Goal: Task Accomplishment & Management: Manage account settings

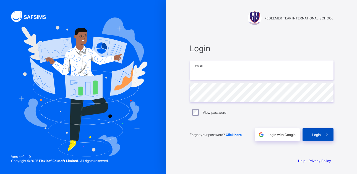
type input "**********"
click at [318, 133] on span "Login" at bounding box center [317, 134] width 9 height 4
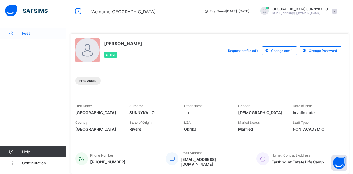
click at [30, 34] on span "Fees" at bounding box center [44, 33] width 44 height 4
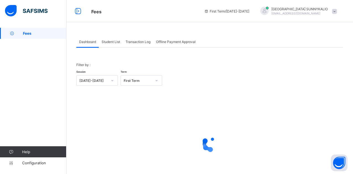
click at [109, 43] on span "Student List" at bounding box center [111, 42] width 19 height 4
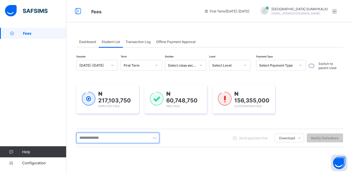
click at [124, 136] on input "text" at bounding box center [117, 137] width 83 height 11
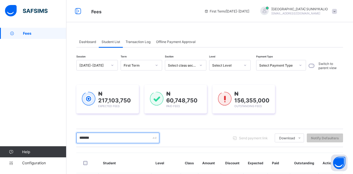
type input "********"
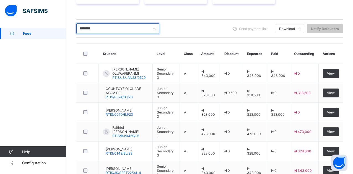
scroll to position [111, 0]
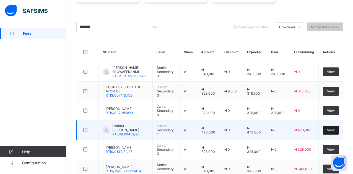
click at [334, 130] on span "View" at bounding box center [331, 130] width 8 height 4
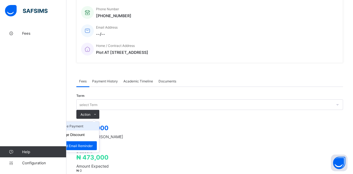
click at [99, 122] on li "Receive Payment" at bounding box center [76, 126] width 45 height 9
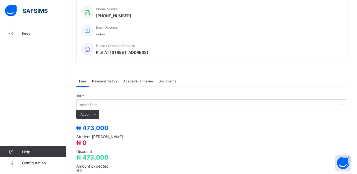
type input "*****"
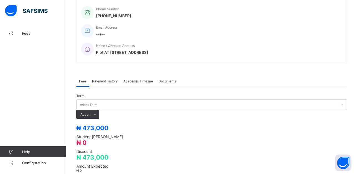
type input "**********"
type input "*********"
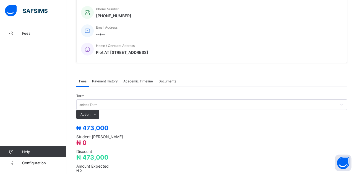
type input "******"
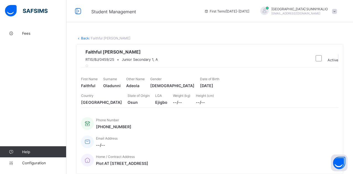
click at [83, 38] on link "Back" at bounding box center [85, 38] width 8 height 4
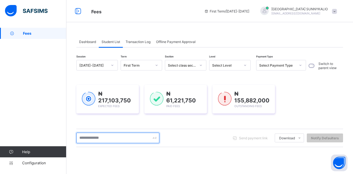
click at [123, 140] on input "text" at bounding box center [117, 137] width 83 height 11
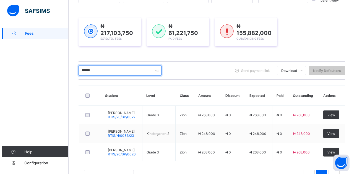
scroll to position [83, 0]
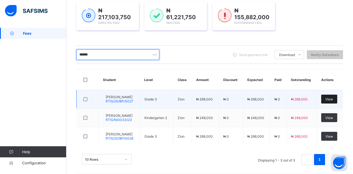
type input "******"
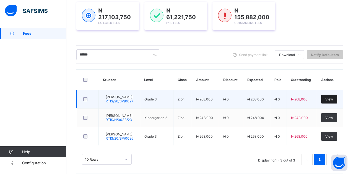
click at [332, 100] on span "View" at bounding box center [330, 99] width 8 height 4
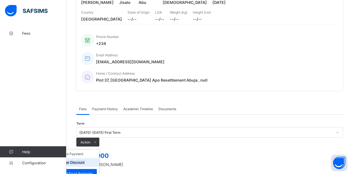
click at [85, 160] on button "Manage Discount" at bounding box center [70, 162] width 29 height 4
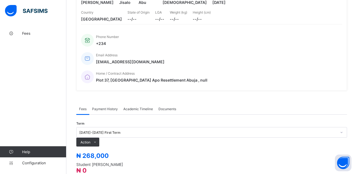
scroll to position [67, 0]
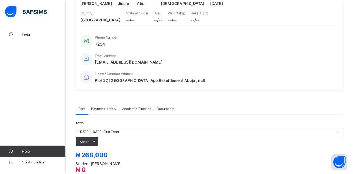
scroll to position [30, 0]
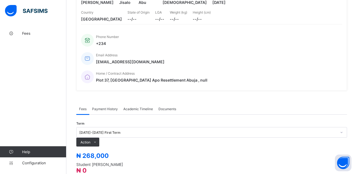
type input "*"
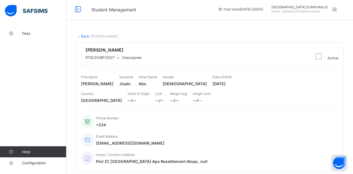
scroll to position [0, 0]
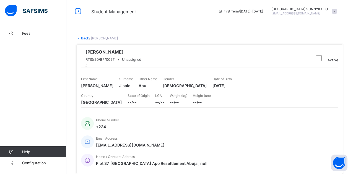
click at [83, 38] on link "Back" at bounding box center [85, 38] width 8 height 4
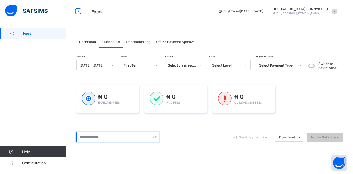
click at [118, 137] on input "text" at bounding box center [117, 137] width 83 height 11
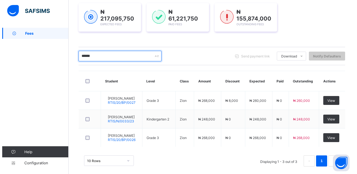
scroll to position [88, 0]
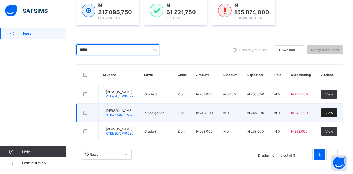
type input "******"
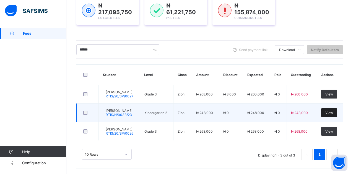
click at [333, 112] on span "View" at bounding box center [330, 112] width 8 height 4
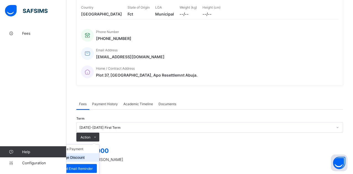
click at [85, 155] on button "Manage Discount" at bounding box center [70, 157] width 29 height 4
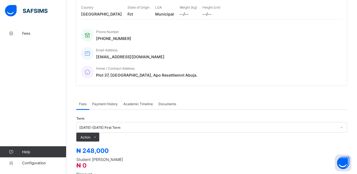
type input "*"
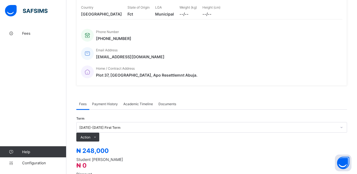
type input "*"
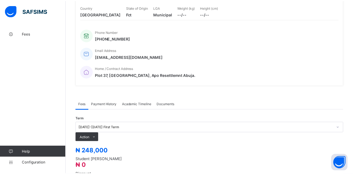
scroll to position [30, 0]
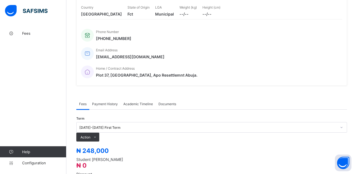
type input "*"
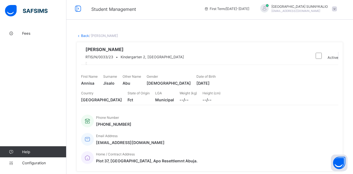
scroll to position [0, 0]
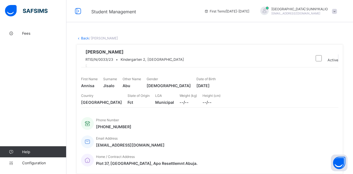
click at [81, 38] on icon at bounding box center [78, 38] width 5 height 4
click at [84, 38] on link "Back" at bounding box center [85, 38] width 8 height 4
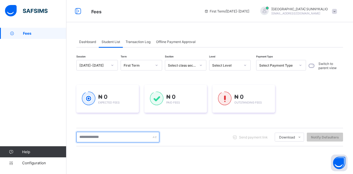
click at [111, 137] on input "text" at bounding box center [117, 137] width 83 height 11
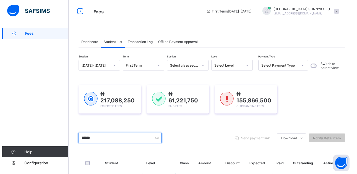
scroll to position [83, 0]
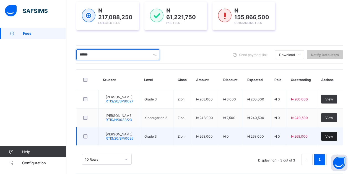
type input "******"
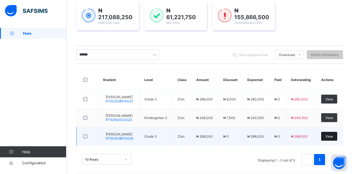
click at [333, 136] on span "View" at bounding box center [330, 136] width 8 height 4
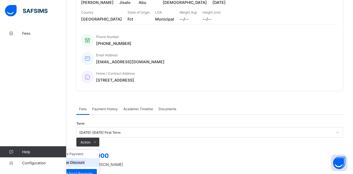
click at [85, 160] on button "Manage Discount" at bounding box center [70, 162] width 29 height 4
type input "*"
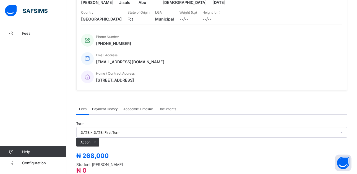
scroll to position [67, 0]
type input "*"
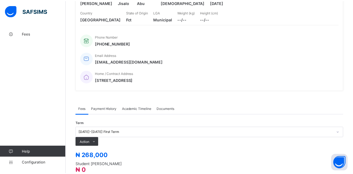
scroll to position [30, 0]
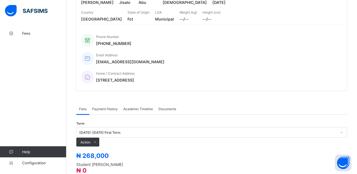
type input "*"
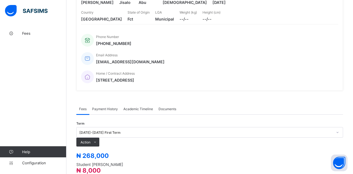
scroll to position [0, 0]
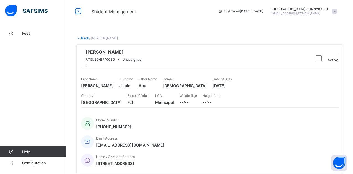
click at [84, 39] on link "Back" at bounding box center [85, 38] width 8 height 4
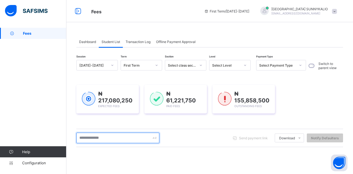
click at [109, 137] on input "text" at bounding box center [117, 137] width 83 height 11
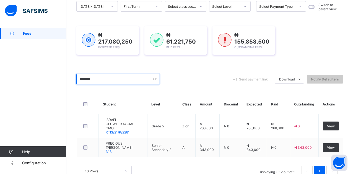
scroll to position [75, 0]
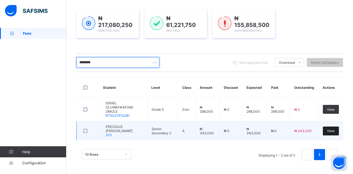
type input "********"
click at [335, 131] on span "View" at bounding box center [331, 130] width 8 height 4
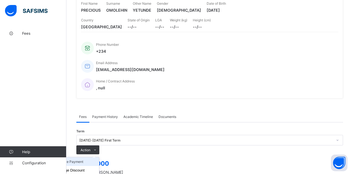
click at [99, 157] on li "Receive Payment" at bounding box center [76, 161] width 45 height 9
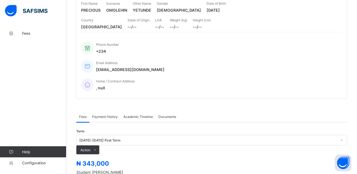
type input "******"
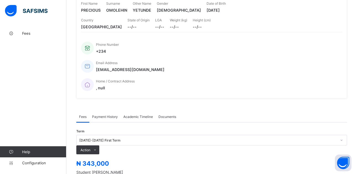
type input "**********"
type input "*********"
click at [115, 114] on span "Payment History" at bounding box center [105, 116] width 26 height 4
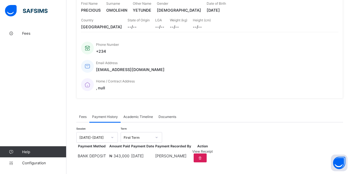
click at [213, 153] on span "View Receipt" at bounding box center [202, 151] width 20 height 4
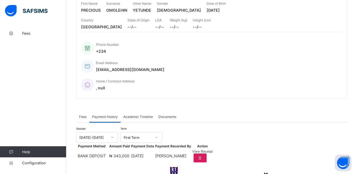
click at [264, 169] on div "×" at bounding box center [266, 173] width 5 height 9
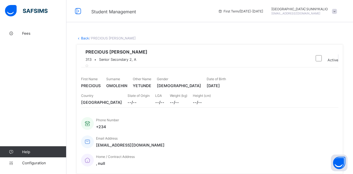
click at [82, 39] on link "Back" at bounding box center [85, 38] width 8 height 4
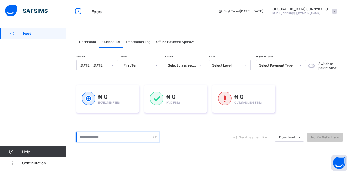
click at [120, 138] on input "text" at bounding box center [117, 137] width 83 height 11
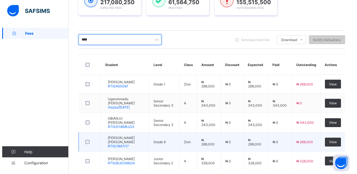
scroll to position [111, 0]
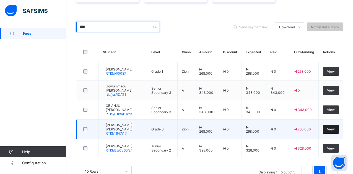
type input "****"
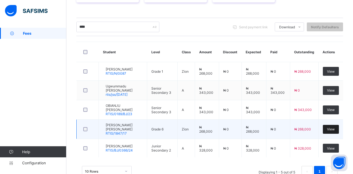
click at [335, 130] on span "View" at bounding box center [331, 129] width 8 height 4
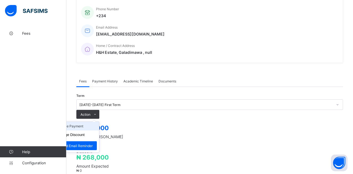
click at [99, 122] on li "Receive Payment" at bounding box center [76, 126] width 45 height 9
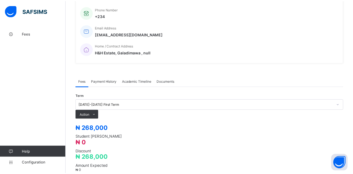
scroll to position [83, 0]
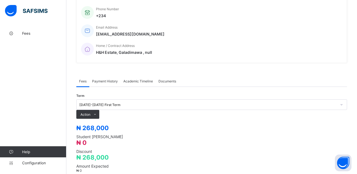
type input "******"
type input "**********"
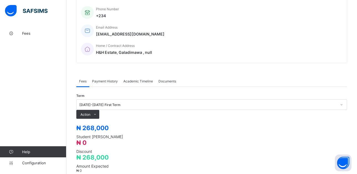
type input "*********"
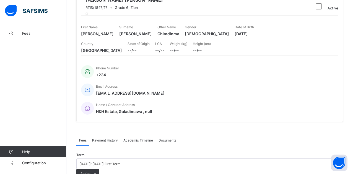
scroll to position [0, 0]
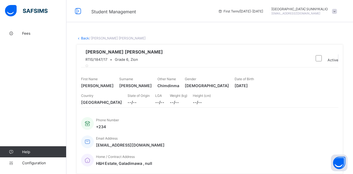
click at [85, 40] on link "Back" at bounding box center [85, 38] width 8 height 4
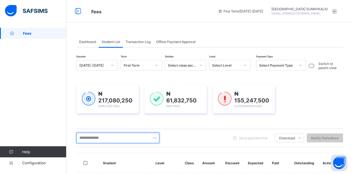
click at [94, 136] on input "text" at bounding box center [117, 137] width 83 height 11
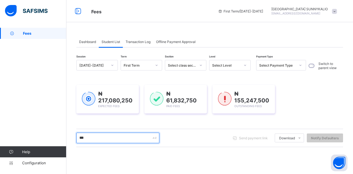
type input "***"
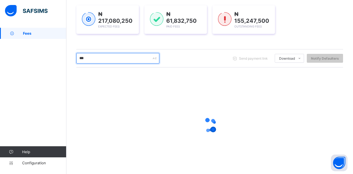
scroll to position [92, 0]
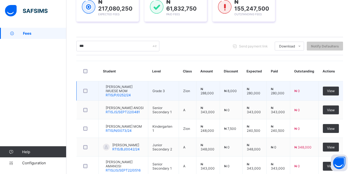
click at [127, 91] on span "[PERSON_NAME] IWUESE MOM" at bounding box center [125, 88] width 38 height 8
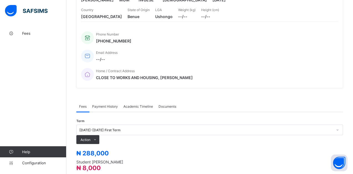
scroll to position [111, 0]
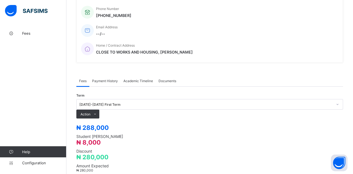
click at [98, 79] on span "Payment History" at bounding box center [105, 81] width 26 height 4
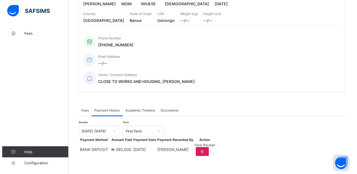
scroll to position [90, 0]
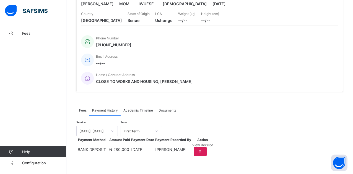
click at [213, 145] on span "View Receipt" at bounding box center [202, 145] width 20 height 4
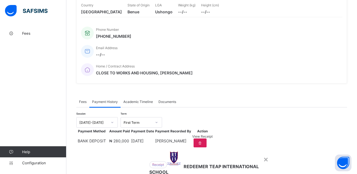
scroll to position [76, 0]
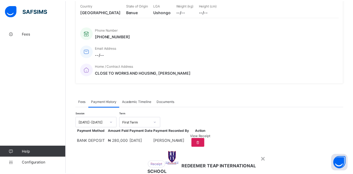
scroll to position [0, 0]
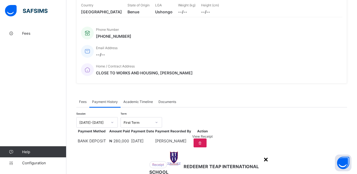
click at [264, 154] on div "×" at bounding box center [266, 158] width 5 height 9
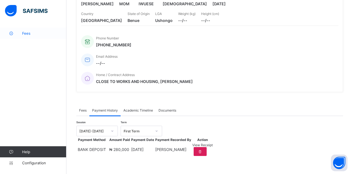
click at [26, 34] on span "Fees" at bounding box center [44, 33] width 44 height 4
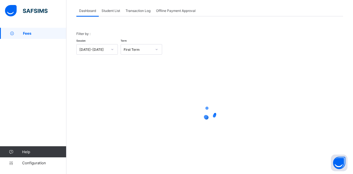
scroll to position [31, 0]
click at [107, 8] on div "Student List" at bounding box center [111, 10] width 24 height 11
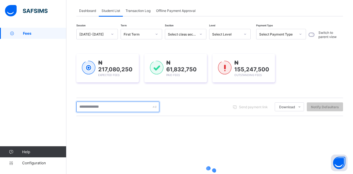
click at [105, 109] on input "text" at bounding box center [117, 106] width 83 height 11
type input "***"
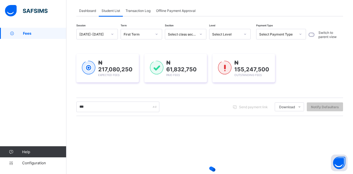
click at [122, 90] on div "₦ 217,080,250 Expected Fees ₦ 61,832,750 Paid Fees ₦ 155,247,500 Outstanding Fe…" at bounding box center [209, 67] width 267 height 45
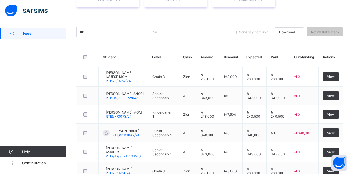
scroll to position [114, 0]
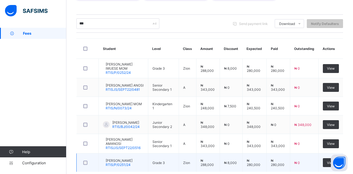
click at [130, 162] on span "[PERSON_NAME]" at bounding box center [119, 160] width 27 height 4
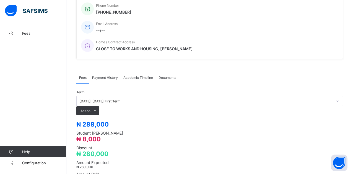
click at [102, 72] on div "Payment History" at bounding box center [104, 77] width 31 height 11
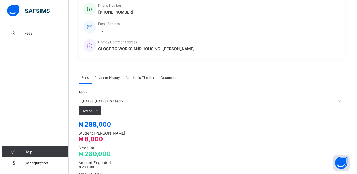
scroll to position [90, 0]
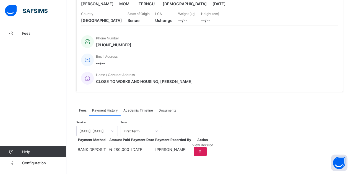
click at [213, 143] on span "View Receipt" at bounding box center [202, 145] width 20 height 4
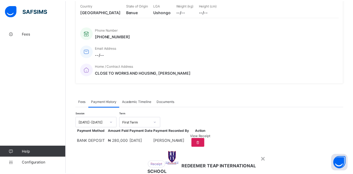
scroll to position [0, 0]
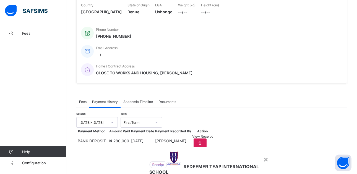
click at [264, 154] on div "×" at bounding box center [266, 158] width 5 height 9
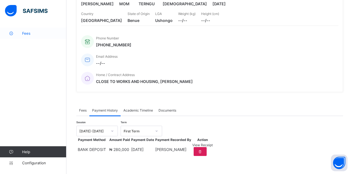
click at [24, 34] on span "Fees" at bounding box center [44, 33] width 44 height 4
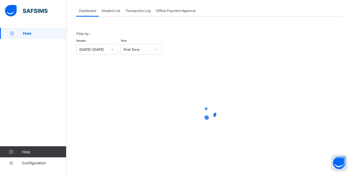
scroll to position [31, 0]
click at [107, 9] on span "Student List" at bounding box center [111, 11] width 19 height 4
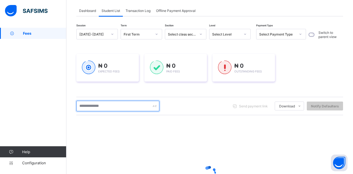
click at [92, 109] on input "text" at bounding box center [117, 106] width 83 height 11
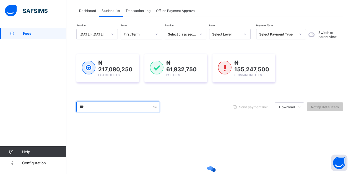
type input "***"
click at [95, 88] on div "₦ 217,080,250 Expected Fees ₦ 61,832,750 Paid Fees ₦ 155,247,500 Outstanding Fe…" at bounding box center [209, 67] width 267 height 45
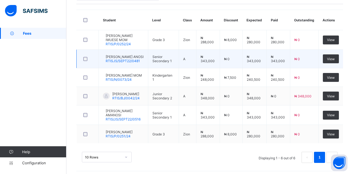
scroll to position [148, 0]
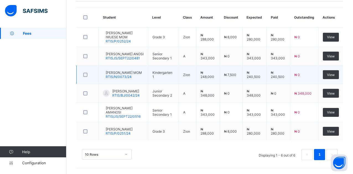
click at [132, 73] on span "[PERSON_NAME] MOM" at bounding box center [124, 72] width 36 height 4
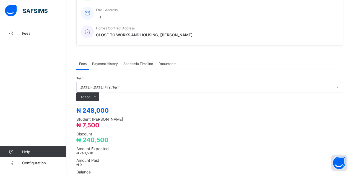
scroll to position [148, 0]
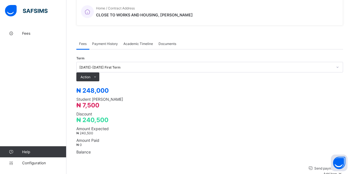
click at [112, 42] on span "Payment History" at bounding box center [105, 44] width 26 height 4
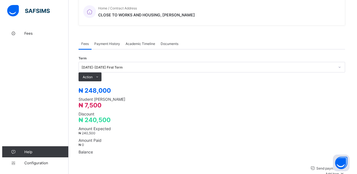
scroll to position [90, 0]
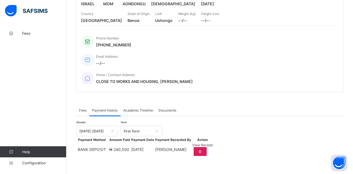
click at [213, 144] on span "View Receipt" at bounding box center [202, 145] width 20 height 4
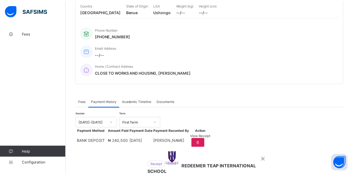
scroll to position [58, 0]
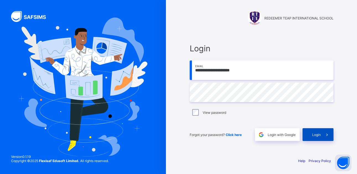
click at [318, 133] on span "Login" at bounding box center [317, 134] width 9 height 4
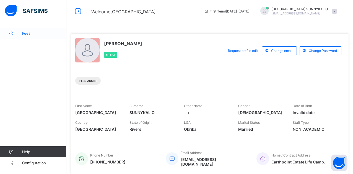
click at [25, 35] on span "Fees" at bounding box center [44, 33] width 44 height 4
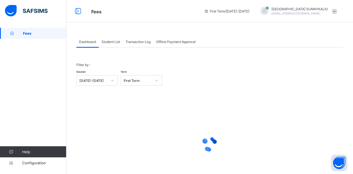
click at [112, 41] on span "Student List" at bounding box center [111, 42] width 19 height 4
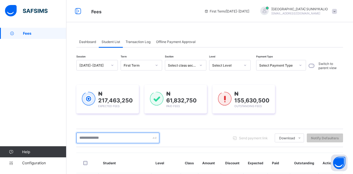
click at [104, 142] on input "text" at bounding box center [117, 137] width 83 height 11
click at [141, 137] on input "*****" at bounding box center [117, 137] width 83 height 11
type input "*"
type input "******"
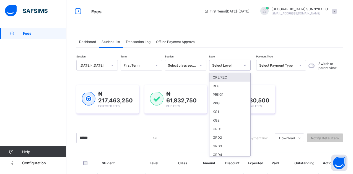
click at [243, 65] on div at bounding box center [245, 65] width 9 height 9
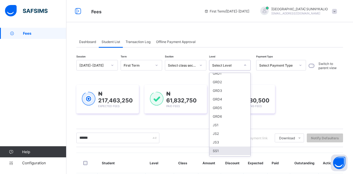
scroll to position [83, 0]
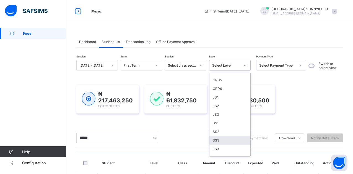
click at [218, 140] on div "SS3" at bounding box center [230, 140] width 41 height 9
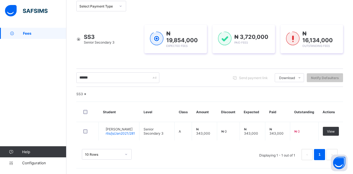
scroll to position [92, 0]
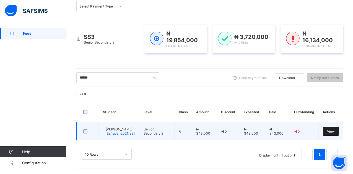
click at [337, 127] on div "View" at bounding box center [331, 131] width 16 height 9
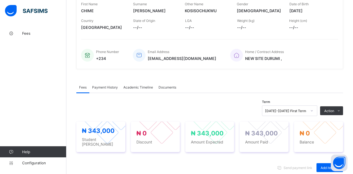
click at [111, 89] on span "Payment History" at bounding box center [105, 87] width 26 height 4
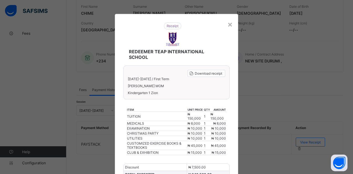
click at [254, 82] on div "× REDEEMER TEAP INTERNATIONAL SCHOOL Download receipt 2025-2026 / First Term IS…" at bounding box center [176, 87] width 353 height 174
click at [231, 22] on div "×" at bounding box center [230, 23] width 5 height 9
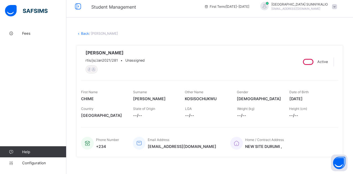
scroll to position [0, 0]
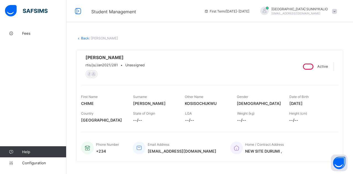
click at [83, 38] on link "Back" at bounding box center [85, 38] width 8 height 4
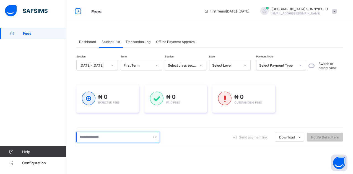
click at [107, 135] on input "text" at bounding box center [117, 137] width 83 height 11
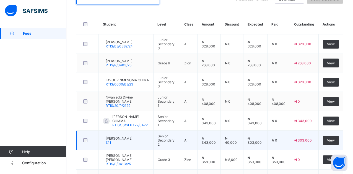
scroll to position [166, 0]
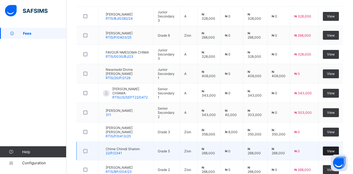
type input "*****"
click at [332, 151] on span "View" at bounding box center [331, 151] width 8 height 4
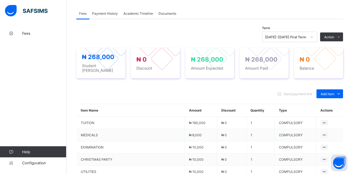
scroll to position [111, 0]
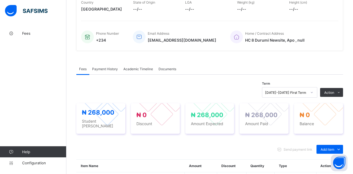
click at [105, 71] on span "Payment History" at bounding box center [105, 69] width 26 height 4
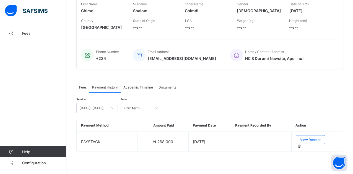
scroll to position [90, 0]
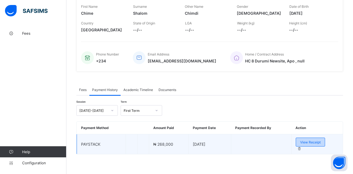
click at [296, 146] on div "View Receipt" at bounding box center [310, 141] width 29 height 9
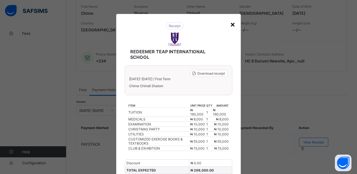
click at [232, 22] on div "×" at bounding box center [232, 23] width 5 height 9
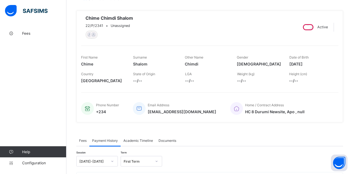
scroll to position [0, 0]
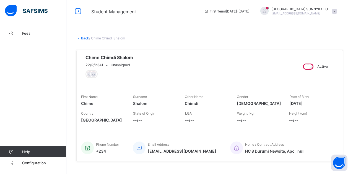
click at [83, 36] on div "× Delete Document This action would delete the document with name: from the sys…" at bounding box center [209, 147] width 287 height 238
click at [84, 38] on link "Back" at bounding box center [85, 38] width 8 height 4
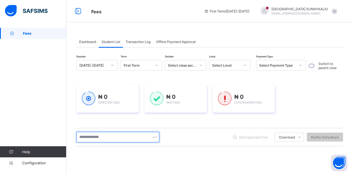
click at [123, 135] on input "text" at bounding box center [117, 137] width 83 height 11
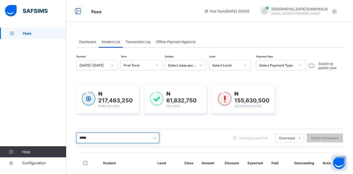
type input "*****"
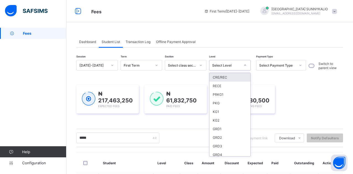
click at [245, 64] on icon at bounding box center [245, 65] width 3 height 6
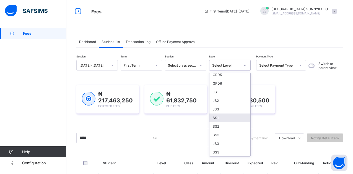
scroll to position [89, 0]
click at [216, 152] on div "SS3" at bounding box center [230, 151] width 41 height 9
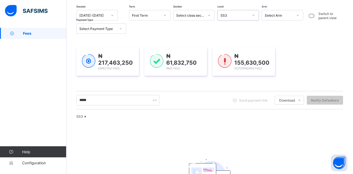
scroll to position [0, 0]
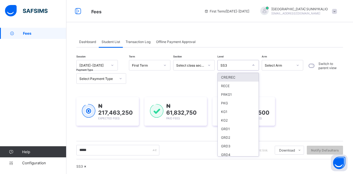
click at [254, 67] on icon at bounding box center [253, 65] width 3 height 6
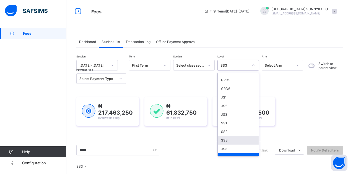
click at [223, 141] on div "SS3" at bounding box center [238, 140] width 41 height 9
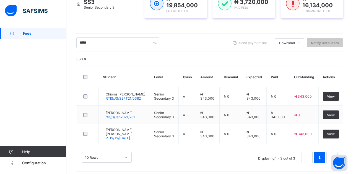
scroll to position [111, 0]
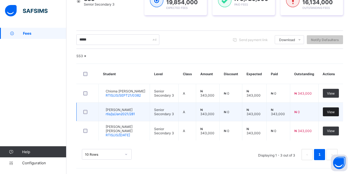
click at [333, 114] on span "View" at bounding box center [331, 112] width 8 height 4
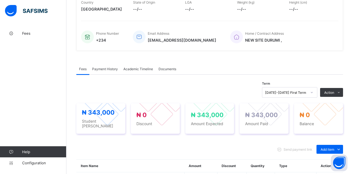
click at [105, 70] on span "Payment History" at bounding box center [105, 69] width 26 height 4
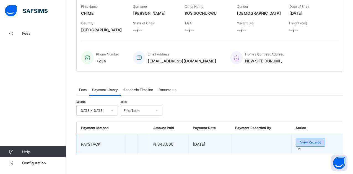
click at [303, 144] on span "View Receipt" at bounding box center [310, 142] width 20 height 4
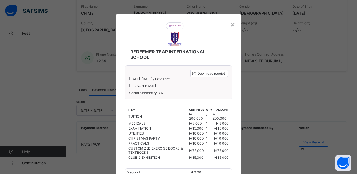
click at [236, 25] on div "REDEEMER TEAP INTERNATIONAL SCHOOL Download receipt 2025-2026 / First Term CHIM…" at bounding box center [178, 119] width 125 height 211
click at [231, 25] on div "×" at bounding box center [232, 23] width 5 height 9
